Goal: Find specific page/section

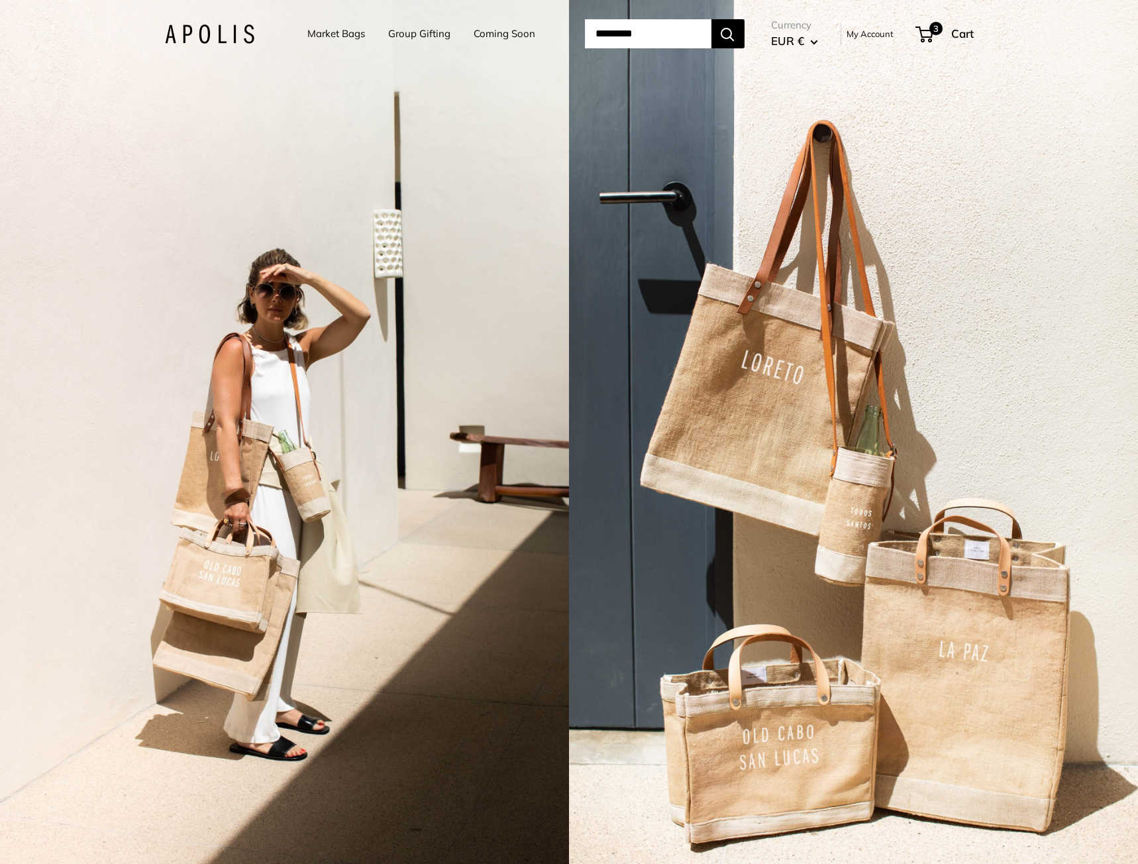
click at [592, 32] on input "Search..." at bounding box center [648, 33] width 127 height 29
type input "******"
click at [712, 19] on button "Search" at bounding box center [728, 33] width 33 height 29
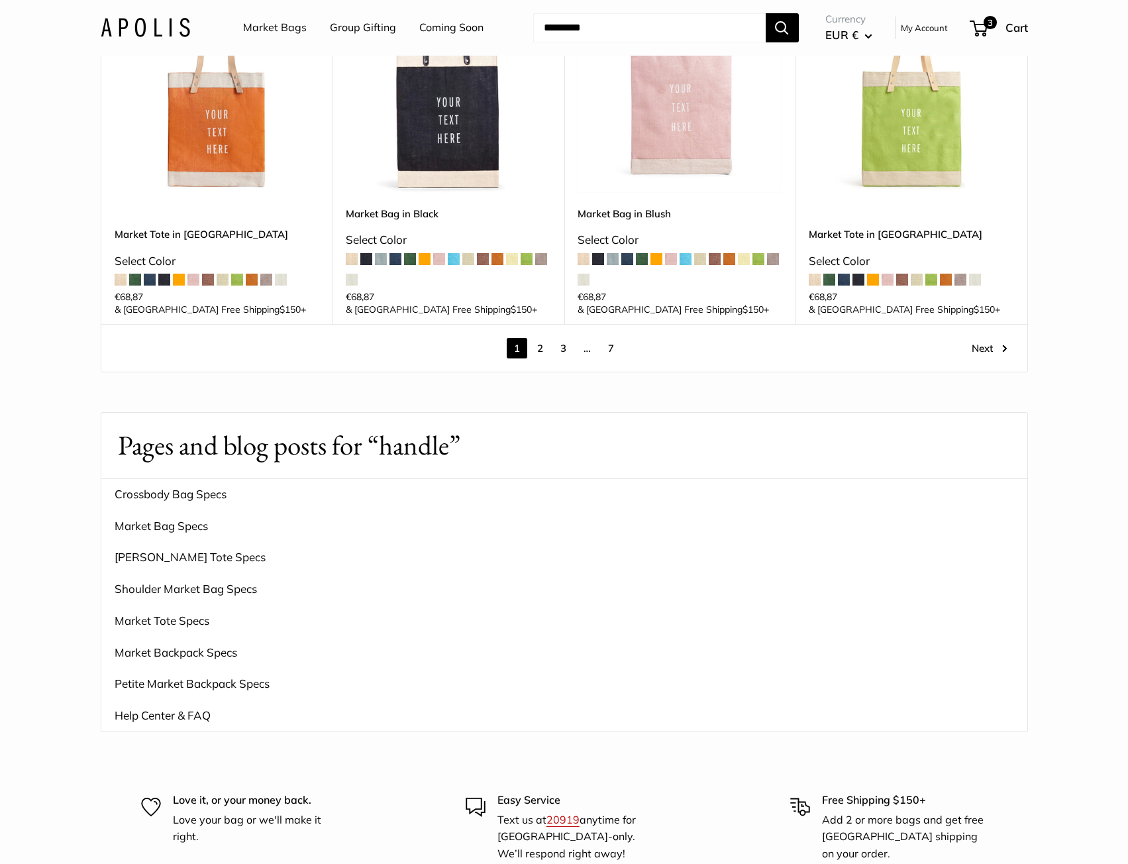
scroll to position [2054, 0]
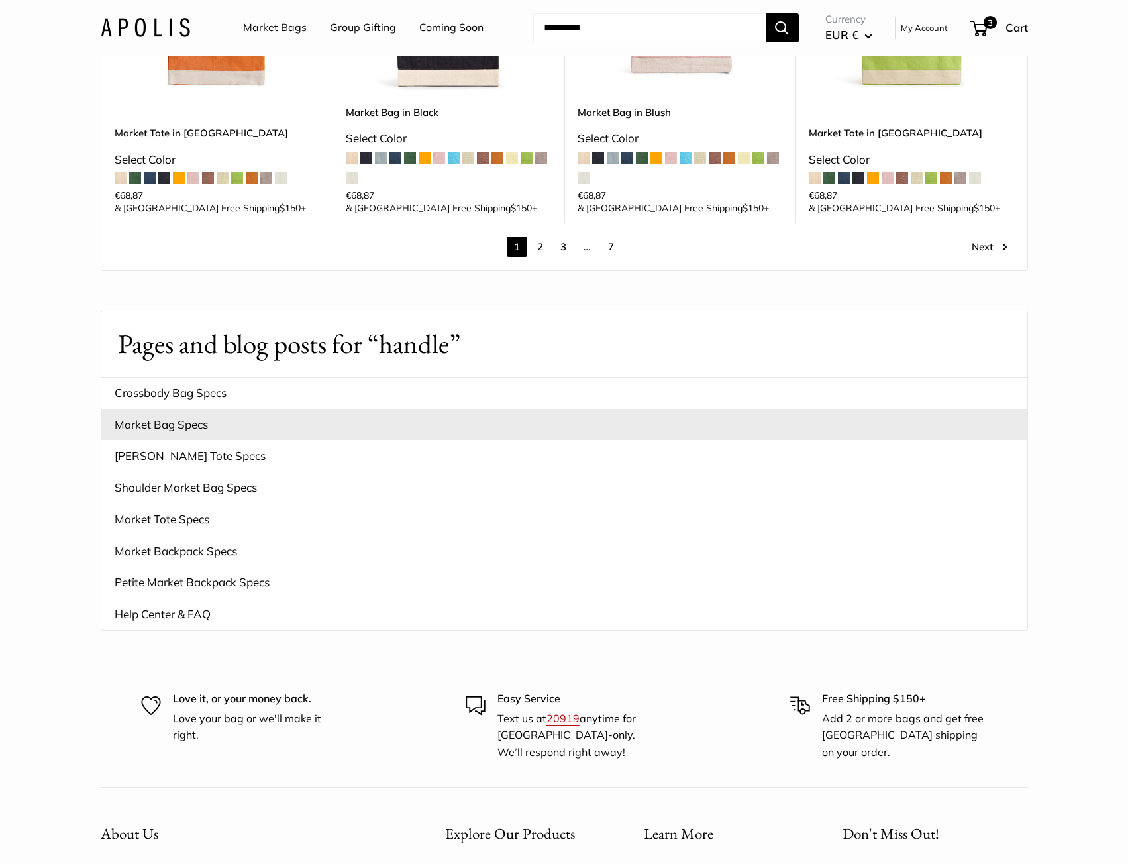
click at [573, 409] on link "Market Bag Specs" at bounding box center [564, 425] width 926 height 32
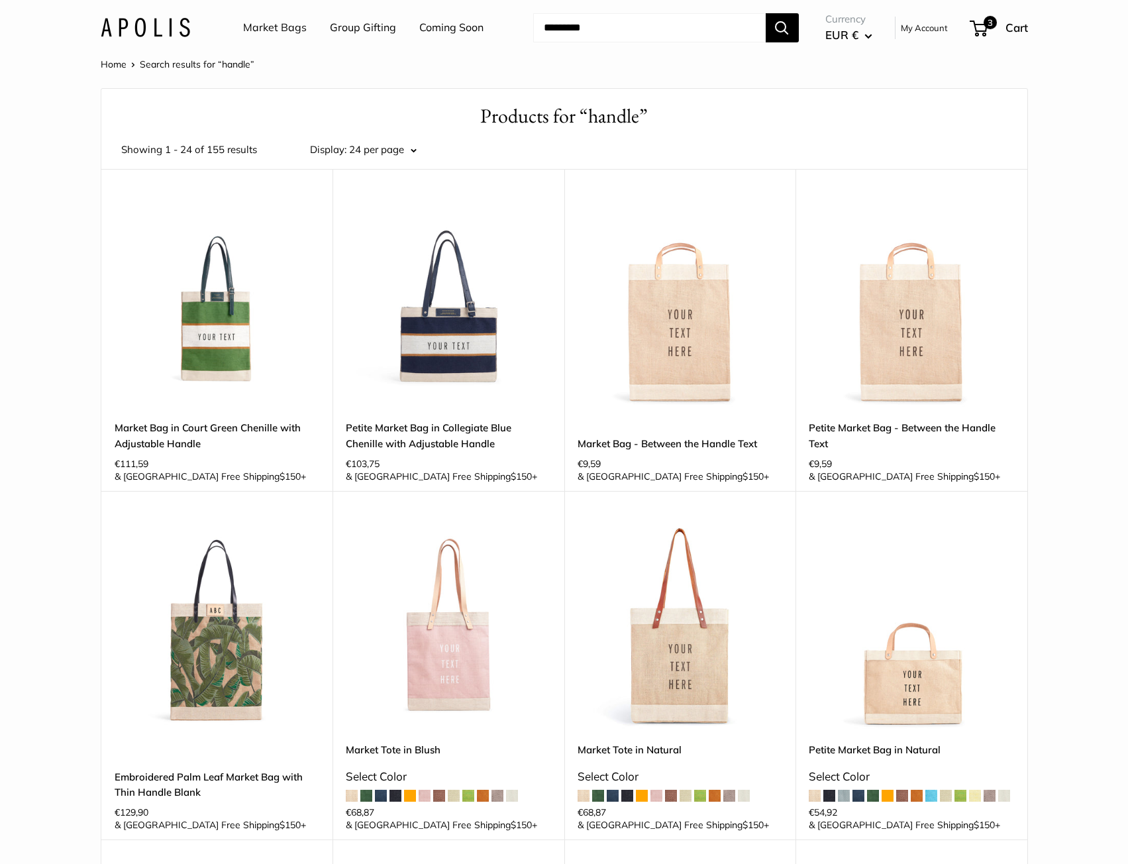
click at [653, 29] on input "Search..." at bounding box center [649, 27] width 233 height 29
type input "*****"
click at [766, 13] on button "Search" at bounding box center [782, 27] width 33 height 29
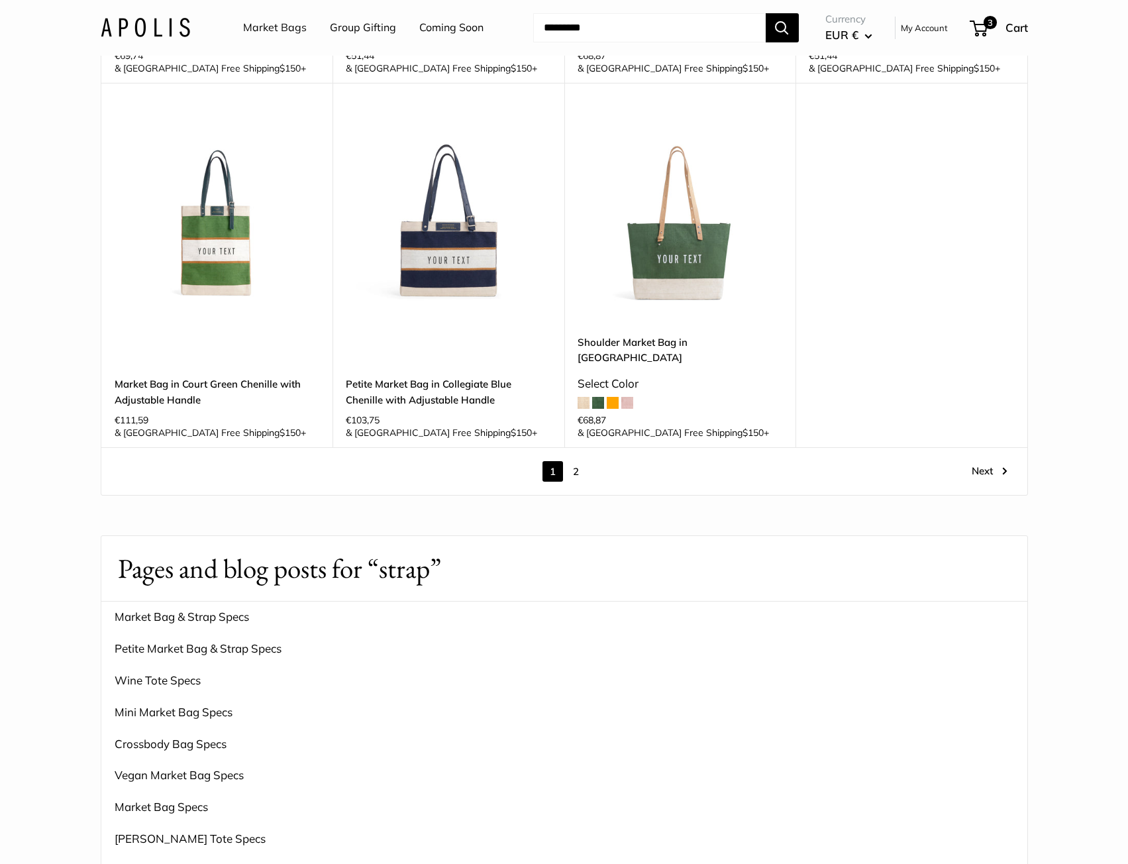
scroll to position [1789, 0]
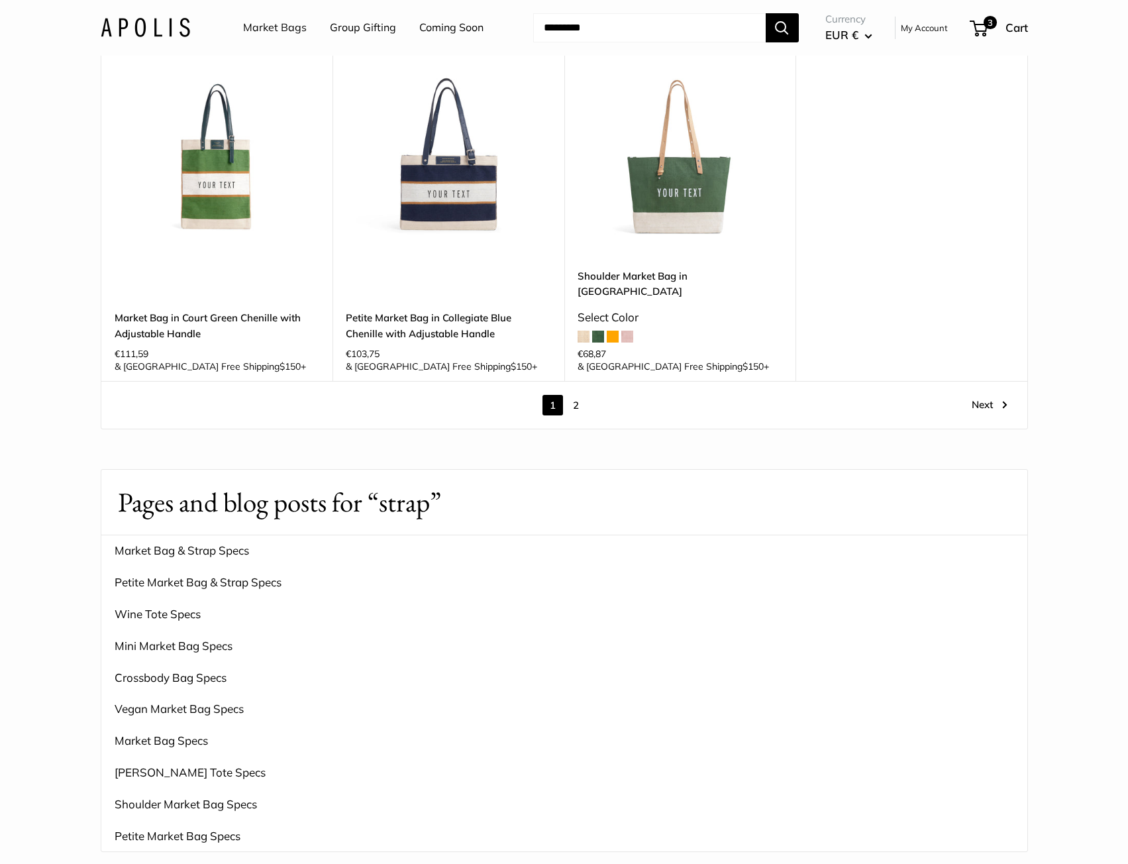
click at [577, 395] on link "2" at bounding box center [576, 405] width 21 height 21
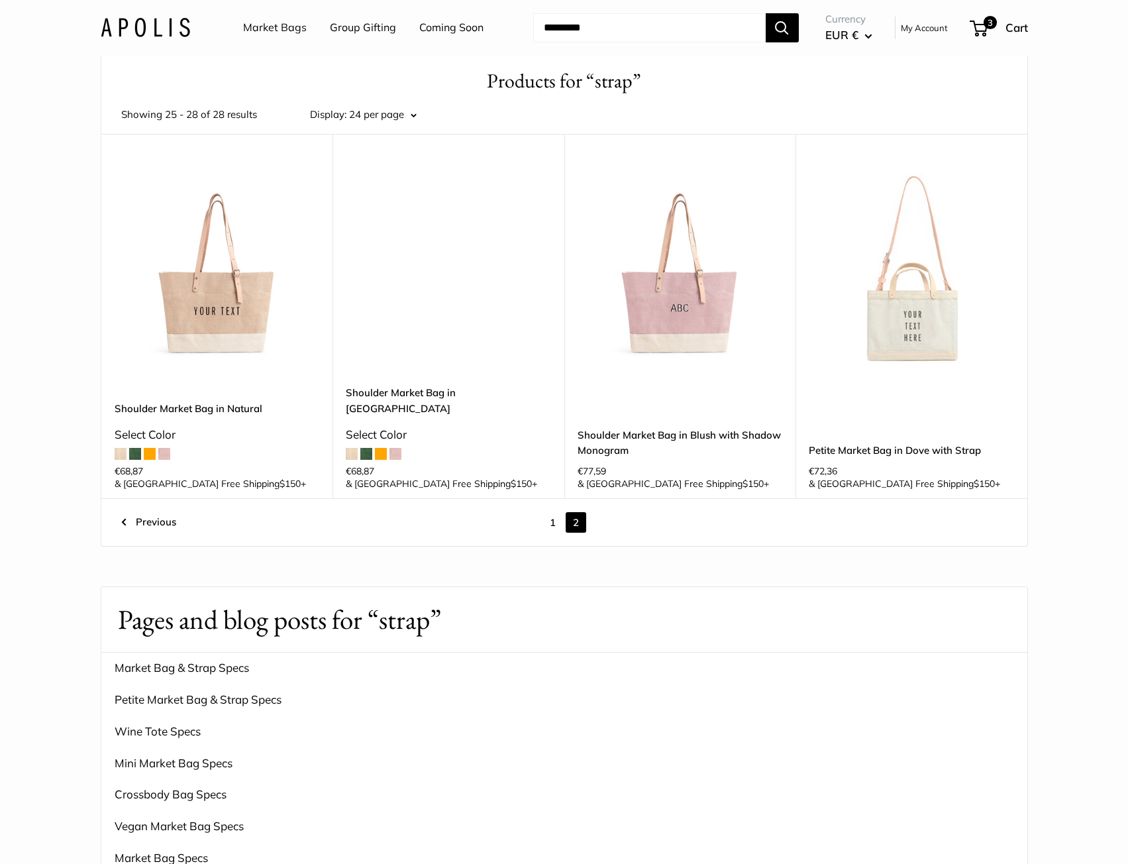
scroll to position [16, 0]
